Goal: Communication & Community: Ask a question

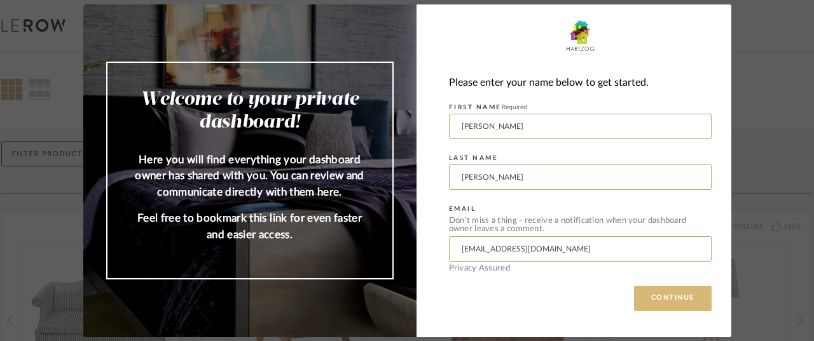
click at [675, 303] on button "CONTINUE" at bounding box center [673, 298] width 78 height 25
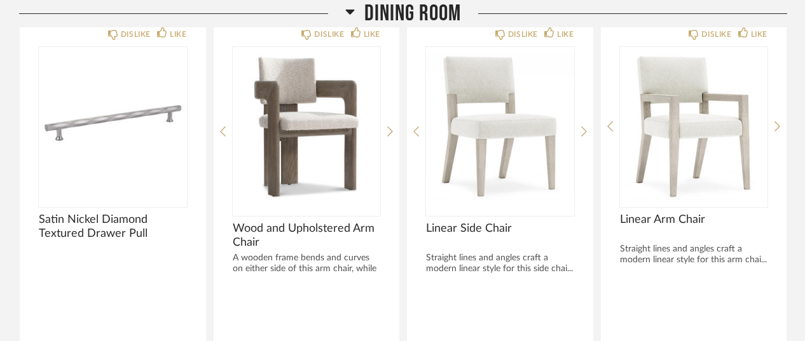
scroll to position [695, 0]
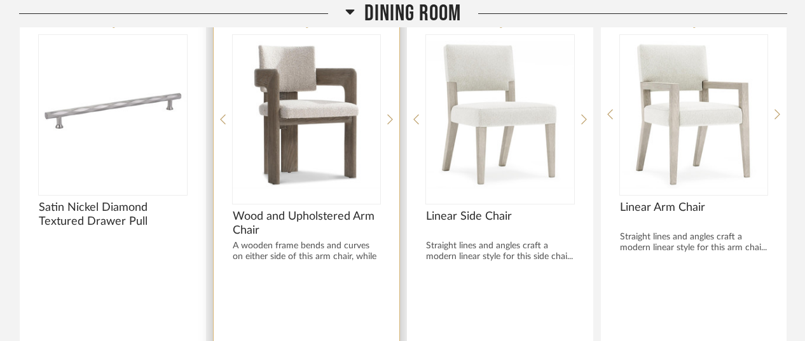
click at [364, 299] on div at bounding box center [307, 292] width 148 height 34
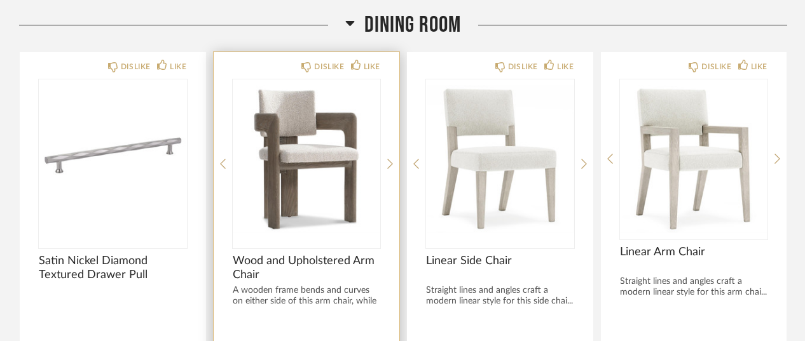
scroll to position [656, 0]
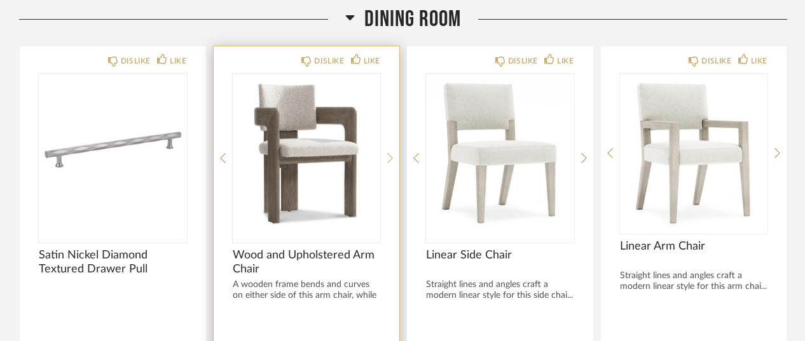
click at [392, 156] on icon at bounding box center [390, 159] width 6 height 10
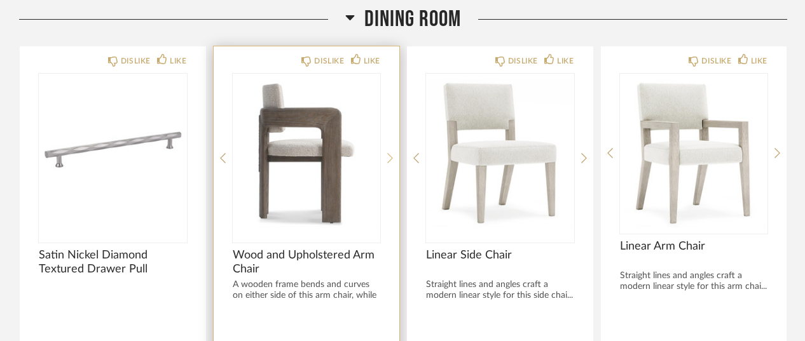
click at [392, 156] on icon at bounding box center [390, 159] width 6 height 10
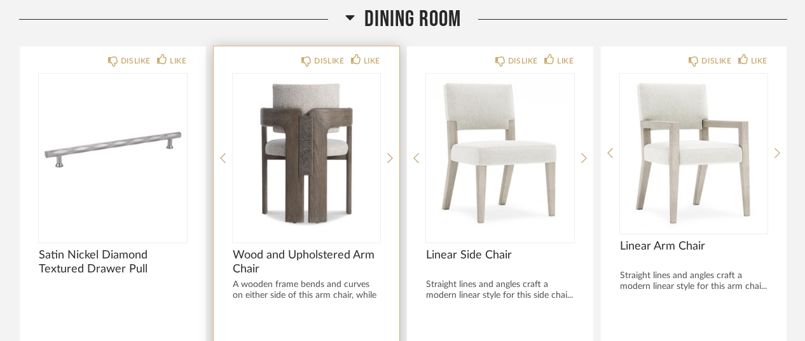
click at [387, 154] on div "DISLIKE LIKE Wood and Upholstered Arm Chair A wooden frame bends and curves on …" at bounding box center [307, 255] width 186 height 418
click at [388, 156] on icon at bounding box center [390, 158] width 6 height 11
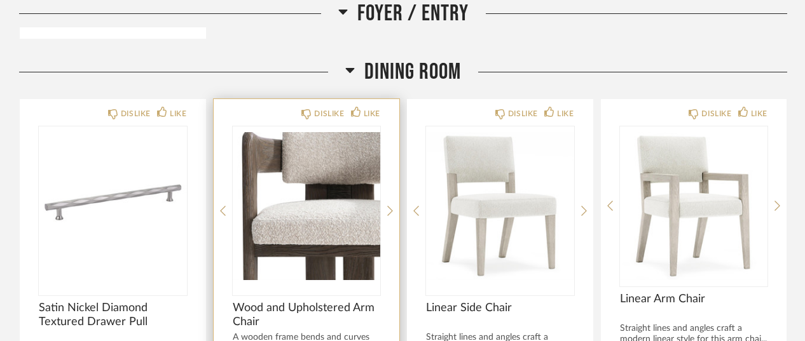
scroll to position [600, 0]
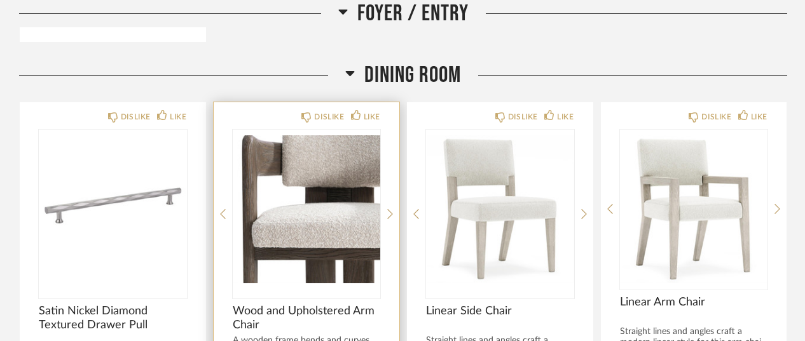
click at [386, 210] on div "DISLIKE LIKE Wood and Upholstered Arm Chair A wooden frame bends and curves on …" at bounding box center [307, 311] width 186 height 418
click at [389, 212] on icon at bounding box center [390, 214] width 6 height 11
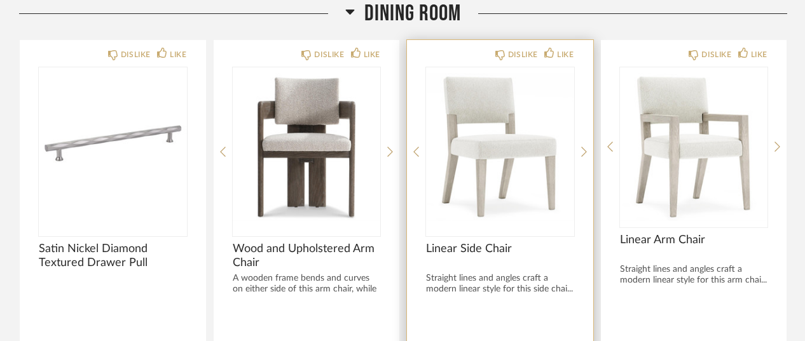
scroll to position [661, 0]
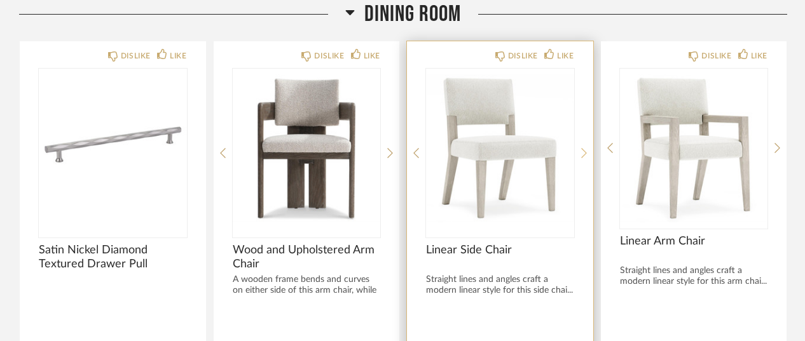
click at [586, 153] on icon at bounding box center [584, 152] width 6 height 11
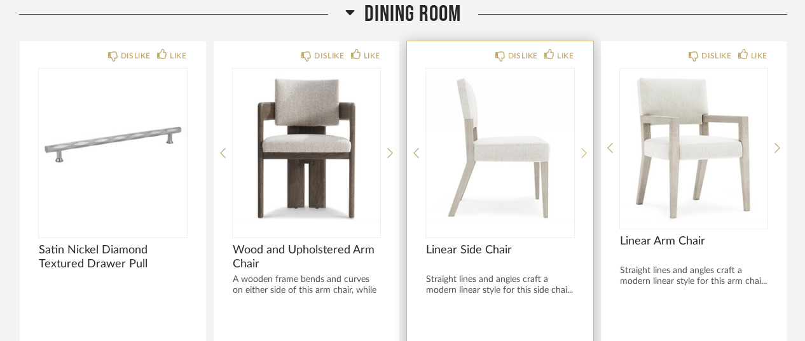
click at [586, 153] on icon at bounding box center [584, 152] width 6 height 11
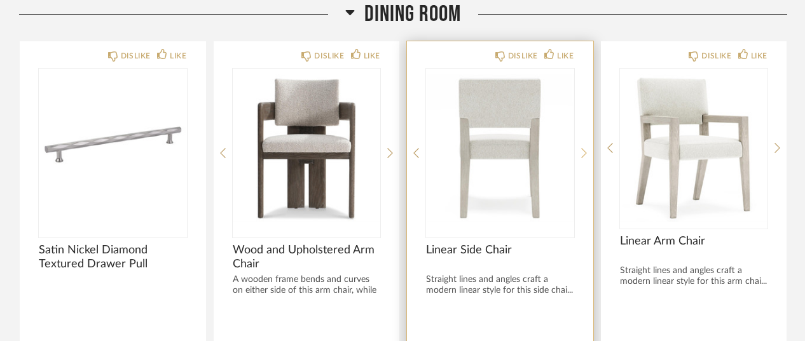
click at [586, 153] on icon at bounding box center [584, 152] width 6 height 11
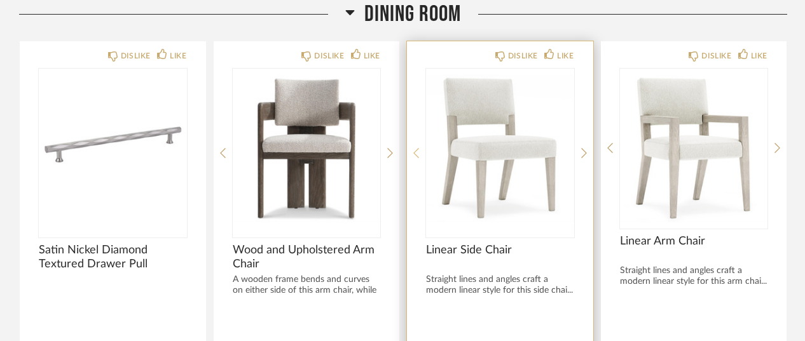
click at [415, 150] on icon at bounding box center [416, 154] width 6 height 10
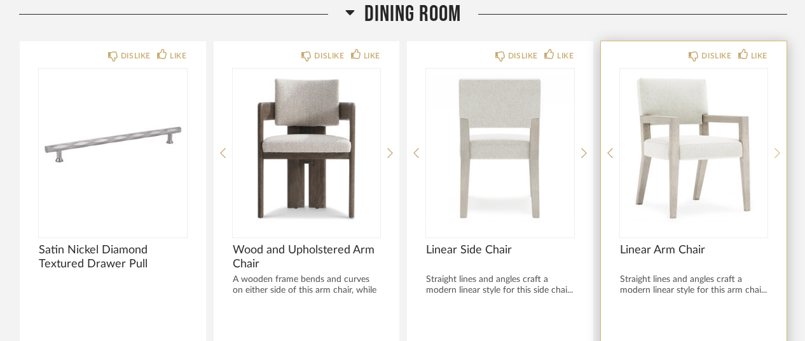
click at [778, 151] on icon at bounding box center [777, 154] width 6 height 10
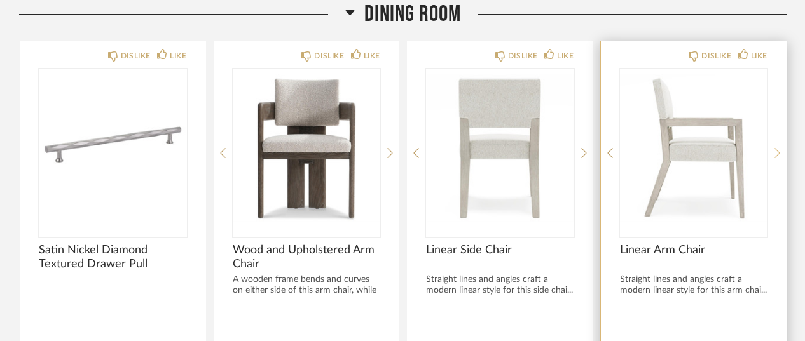
click at [778, 151] on icon at bounding box center [777, 154] width 6 height 10
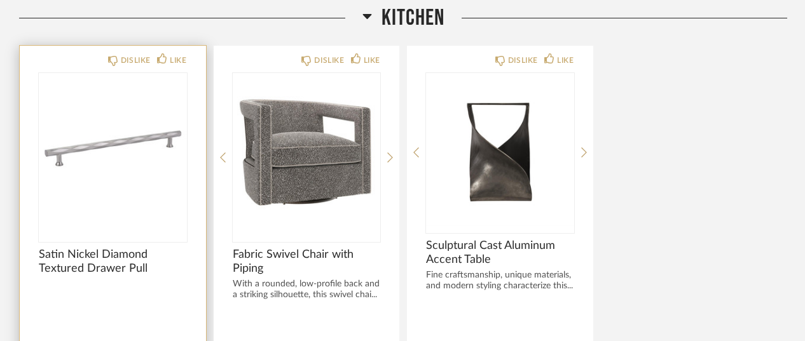
scroll to position [1184, 0]
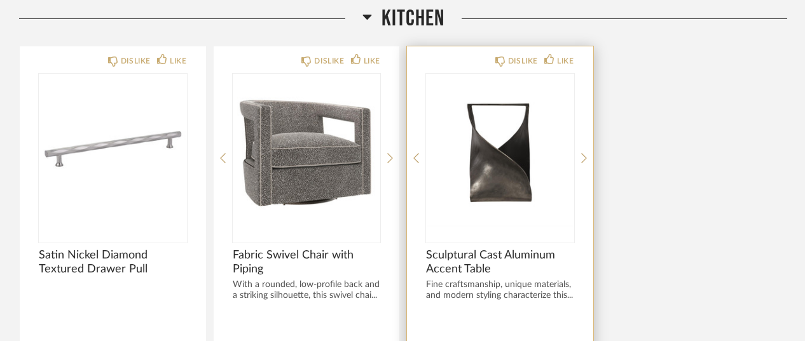
drag, startPoint x: 582, startPoint y: 157, endPoint x: 575, endPoint y: 158, distance: 7.1
click at [575, 158] on div "DISLIKE LIKE Sculptural Cast Aluminum Accent Table Fine craftsmanship, unique m…" at bounding box center [500, 255] width 186 height 418
click at [584, 158] on icon at bounding box center [584, 158] width 6 height 10
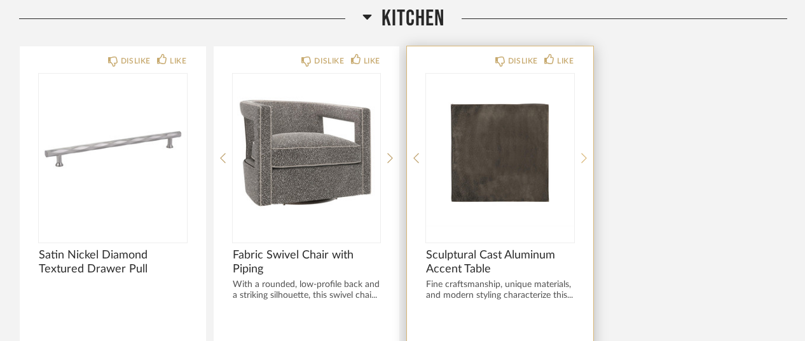
click at [584, 158] on icon at bounding box center [584, 158] width 6 height 10
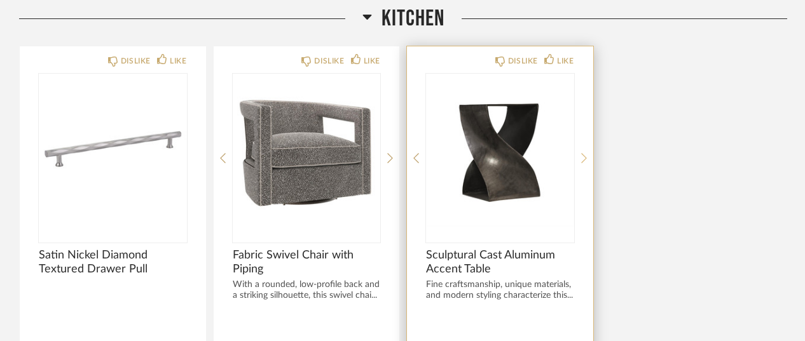
click at [584, 158] on icon at bounding box center [584, 158] width 6 height 10
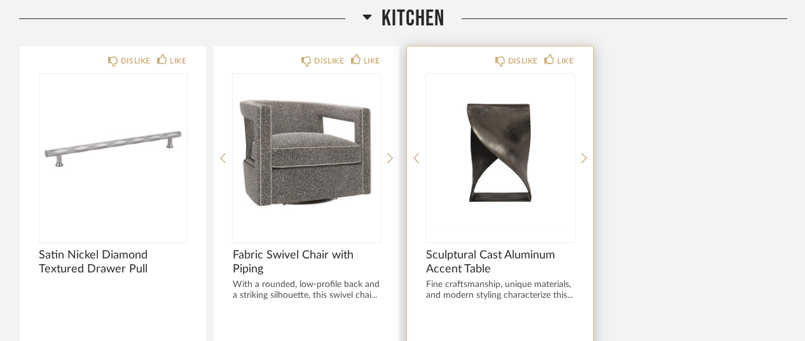
click at [421, 155] on div "DISLIKE LIKE Sculptural Cast Aluminum Accent Table Fine craftsmanship, unique m…" at bounding box center [500, 255] width 186 height 418
click at [417, 155] on icon at bounding box center [416, 158] width 6 height 11
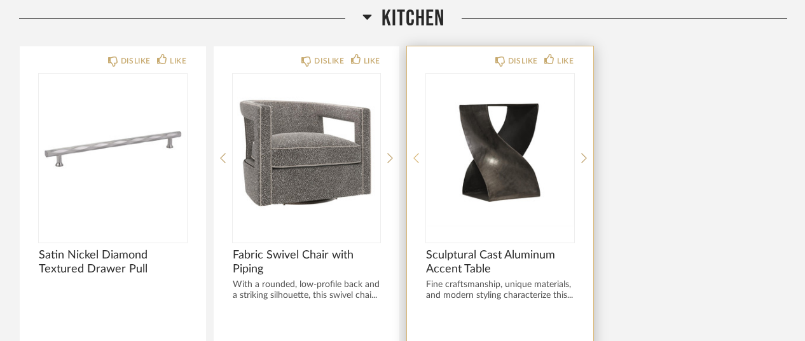
click at [417, 155] on icon at bounding box center [416, 158] width 6 height 11
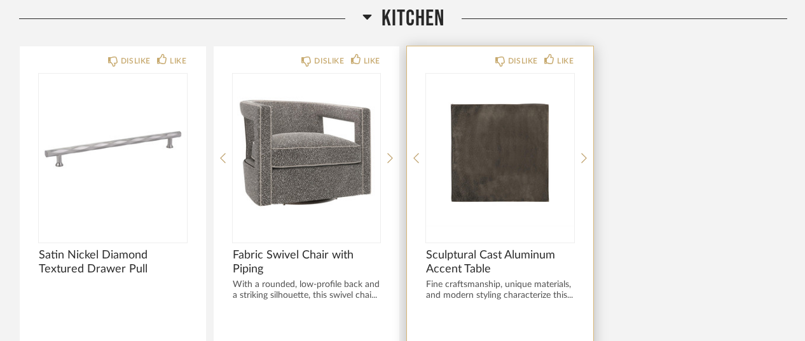
click at [418, 153] on icon at bounding box center [416, 158] width 6 height 11
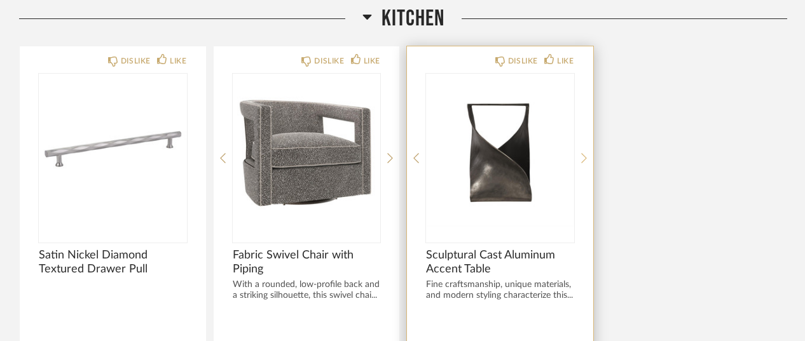
click at [581, 154] on icon at bounding box center [584, 158] width 6 height 11
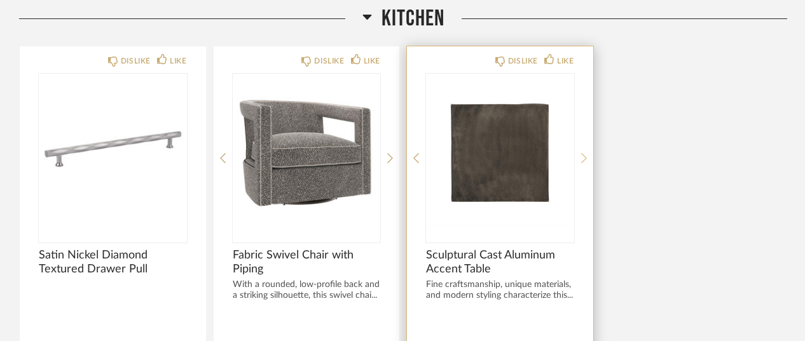
click at [581, 154] on icon at bounding box center [584, 158] width 6 height 11
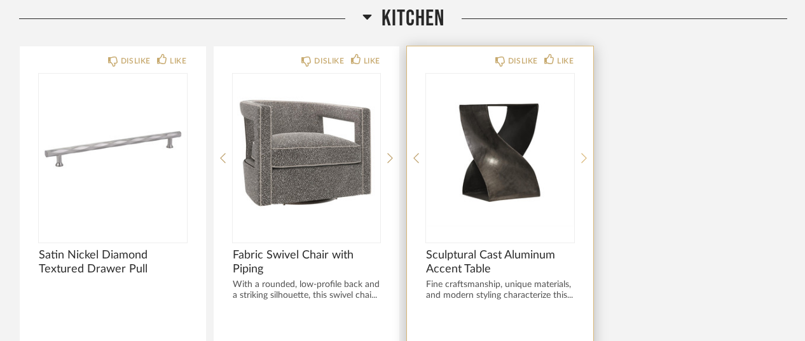
click at [581, 154] on icon at bounding box center [584, 158] width 6 height 11
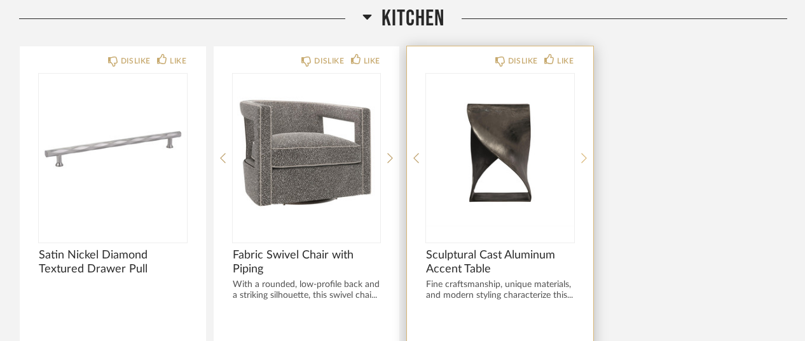
click at [581, 154] on icon at bounding box center [584, 158] width 6 height 11
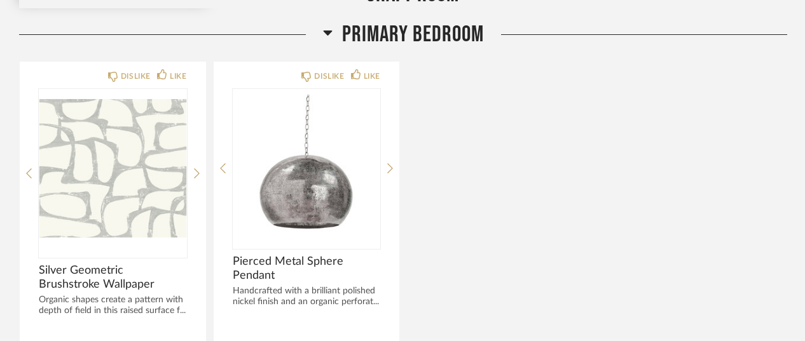
scroll to position [2125, 0]
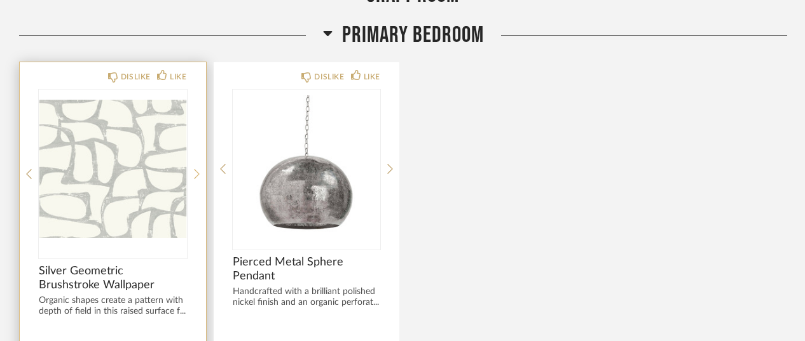
click at [194, 171] on icon at bounding box center [197, 173] width 6 height 11
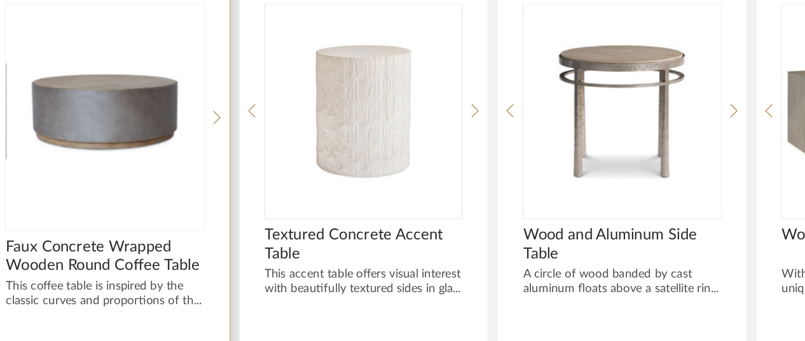
scroll to position [3094, 0]
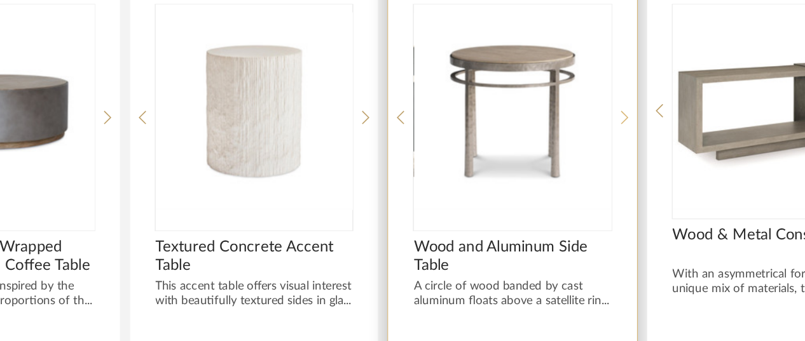
click at [582, 156] on icon at bounding box center [584, 161] width 6 height 11
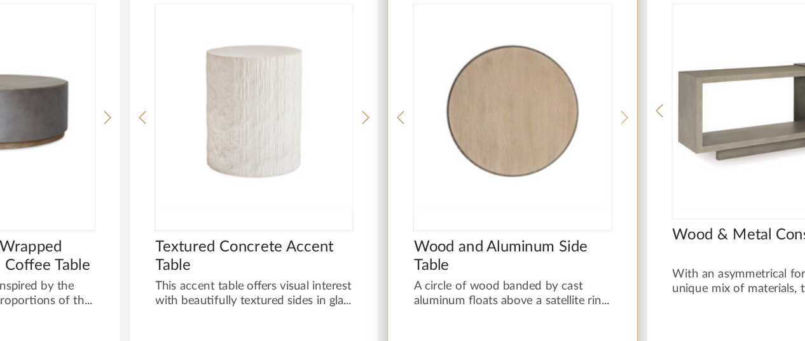
click at [582, 156] on icon at bounding box center [584, 161] width 6 height 11
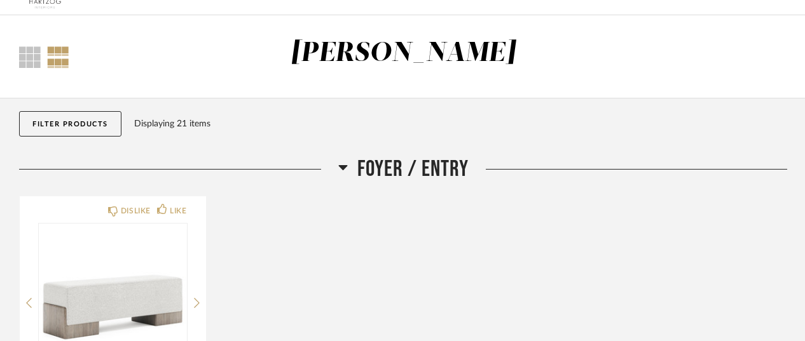
scroll to position [0, 0]
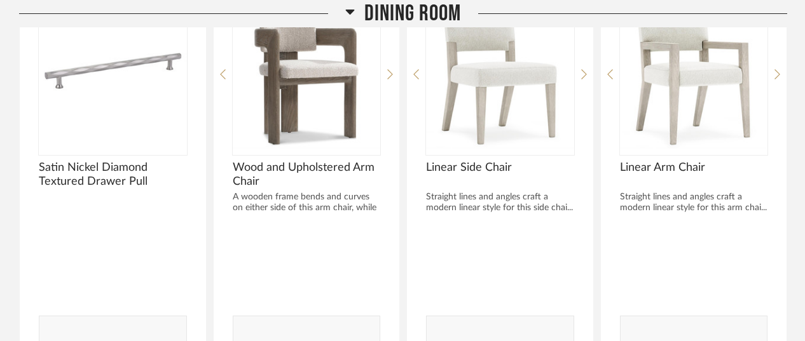
scroll to position [789, 0]
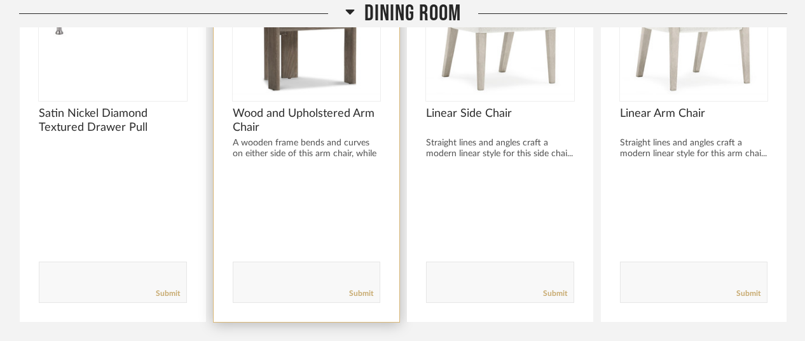
click at [278, 288] on div "Submit" at bounding box center [306, 293] width 147 height 17
click at [262, 275] on textarea at bounding box center [306, 276] width 147 height 17
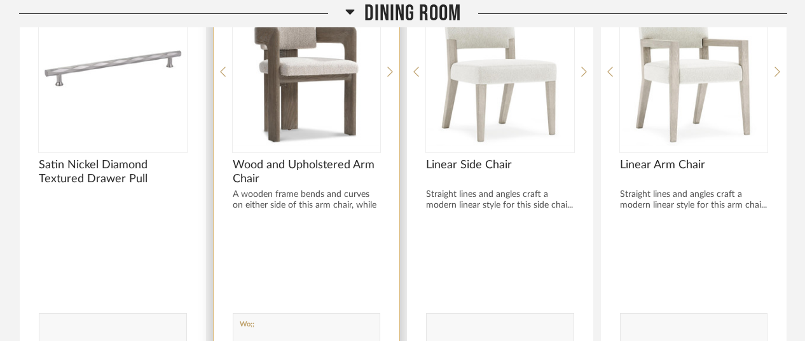
scroll to position [786, 0]
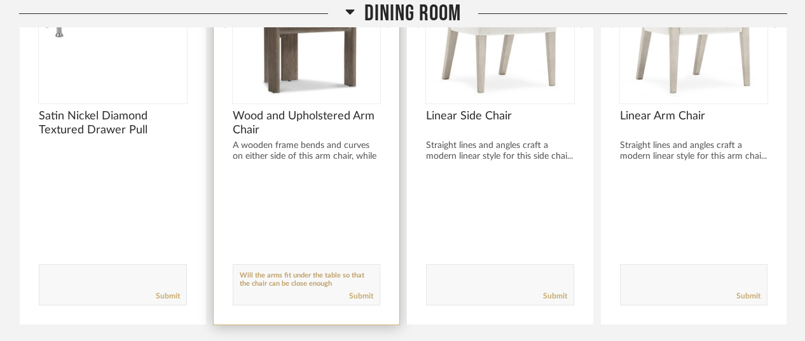
click at [322, 277] on textarea at bounding box center [306, 279] width 147 height 17
click at [323, 285] on textarea at bounding box center [306, 279] width 147 height 17
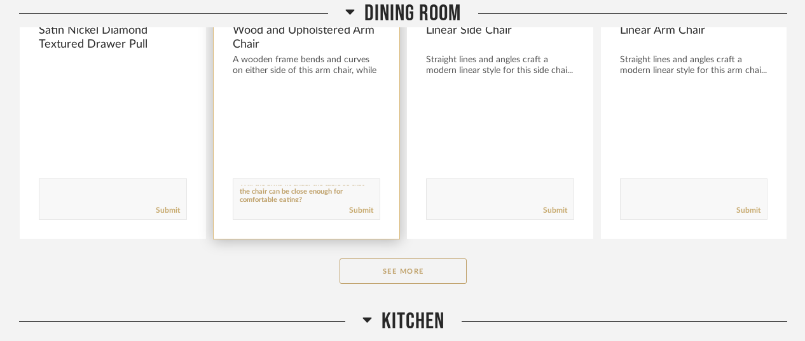
scroll to position [873, 0]
type textarea "Will the arms fit under the table so that the chair can be close enough for com…"
click at [360, 212] on link "Submit" at bounding box center [361, 210] width 24 height 11
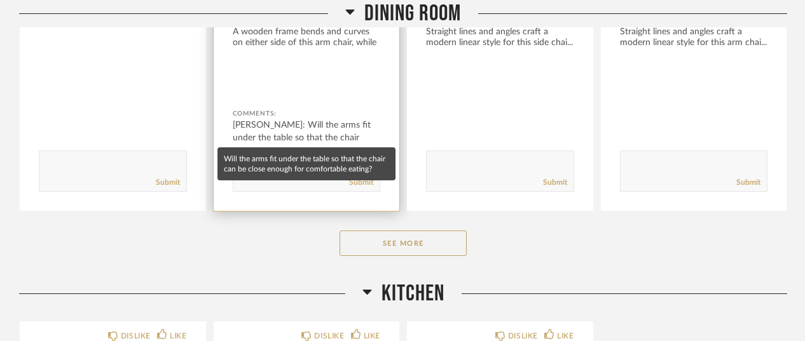
scroll to position [901, 0]
